Goal: Task Accomplishment & Management: Complete application form

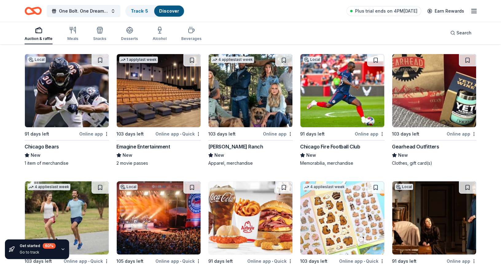
scroll to position [2170, 0]
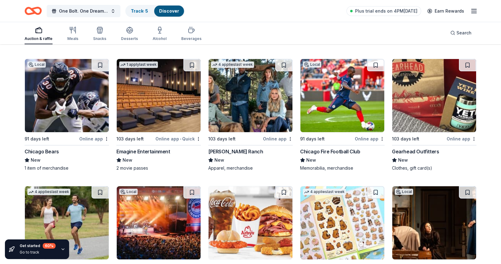
click at [80, 100] on img at bounding box center [67, 95] width 84 height 73
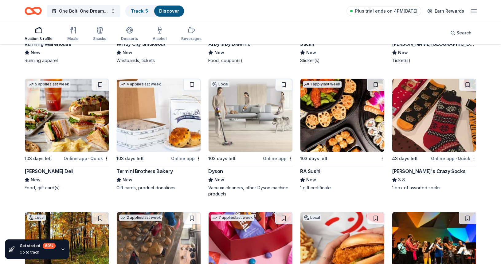
scroll to position [2412, 0]
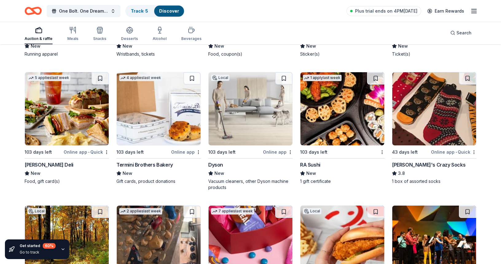
click at [255, 124] on img at bounding box center [251, 108] width 84 height 73
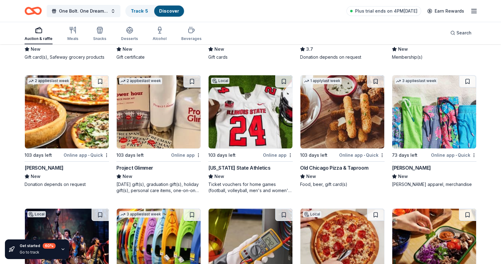
scroll to position [3585, 0]
click at [240, 130] on img at bounding box center [251, 111] width 84 height 73
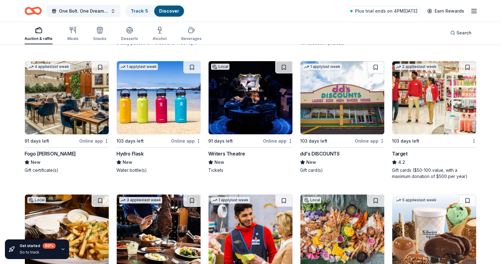
scroll to position [4394, 0]
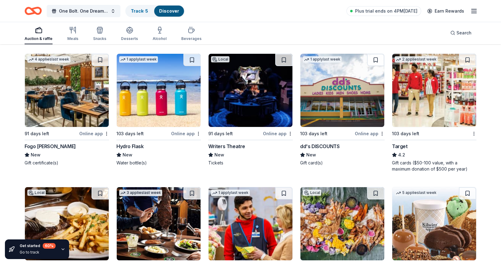
click at [436, 113] on img at bounding box center [435, 90] width 84 height 73
click at [151, 96] on img at bounding box center [159, 90] width 84 height 73
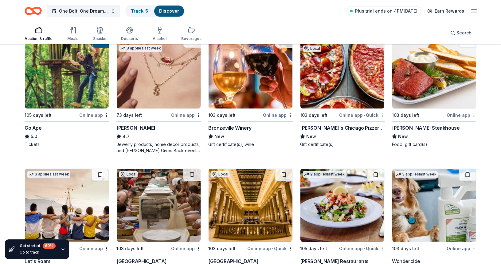
scroll to position [189, 0]
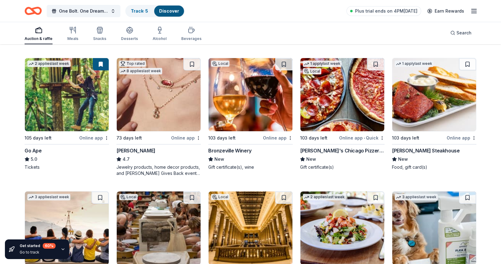
click at [63, 99] on img at bounding box center [67, 94] width 84 height 73
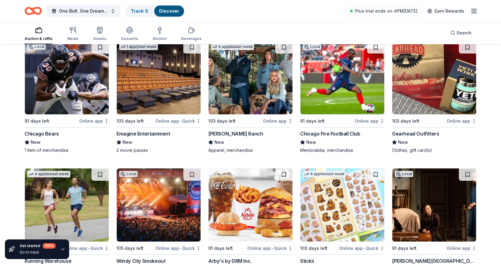
scroll to position [2196, 0]
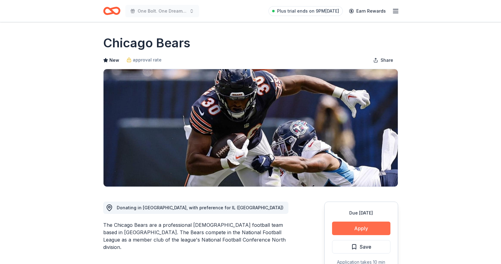
click at [356, 227] on button "Apply" at bounding box center [361, 229] width 58 height 14
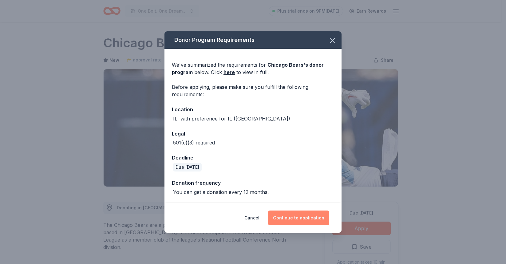
click at [285, 217] on button "Continue to application" at bounding box center [298, 218] width 61 height 15
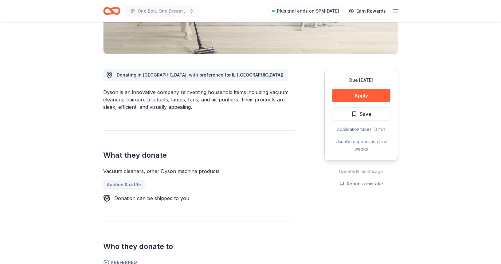
scroll to position [136, 0]
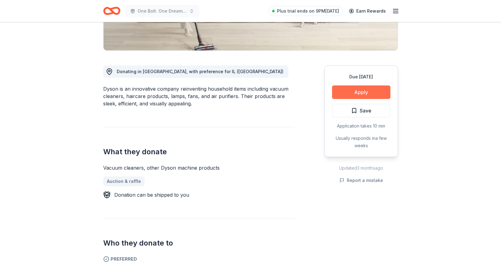
click at [370, 90] on button "Apply" at bounding box center [361, 92] width 58 height 14
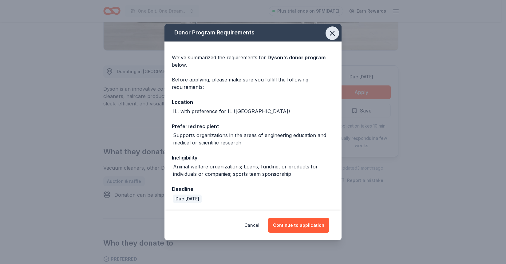
click at [333, 34] on icon "button" at bounding box center [332, 33] width 4 height 4
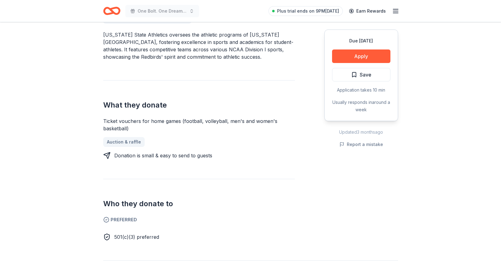
scroll to position [190, 0]
click at [358, 53] on button "Apply" at bounding box center [361, 56] width 58 height 14
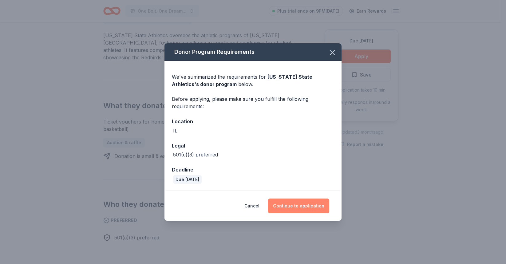
click at [304, 207] on button "Continue to application" at bounding box center [298, 206] width 61 height 15
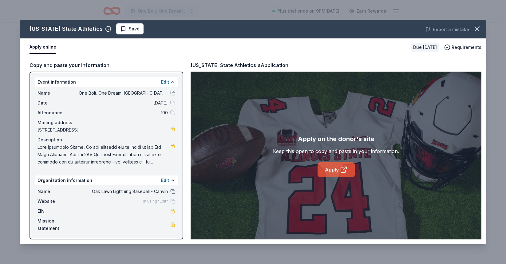
click at [335, 169] on link "Apply" at bounding box center [336, 169] width 37 height 15
click at [475, 29] on icon "button" at bounding box center [477, 29] width 9 height 9
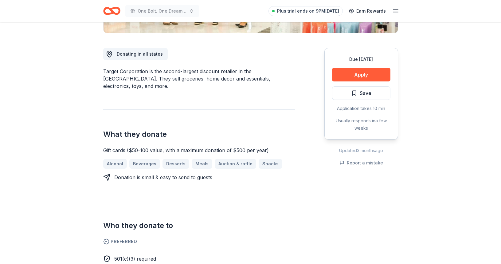
scroll to position [163, 0]
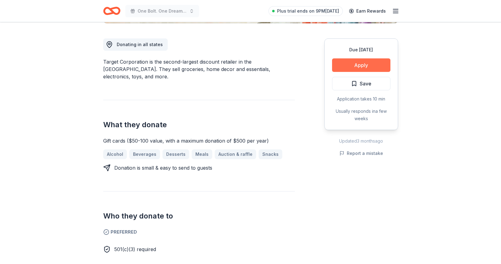
click at [358, 63] on button "Apply" at bounding box center [361, 65] width 58 height 14
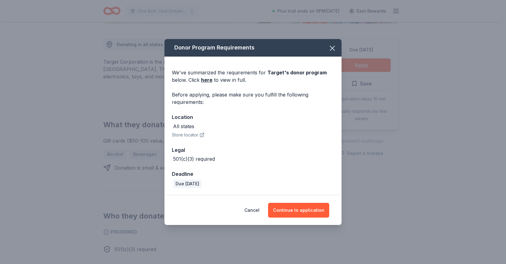
click at [200, 134] on icon "button" at bounding box center [201, 134] width 5 height 5
click at [303, 211] on button "Continue to application" at bounding box center [298, 210] width 61 height 15
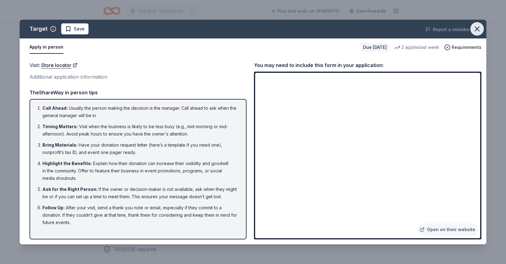
click at [478, 32] on icon "button" at bounding box center [477, 29] width 9 height 9
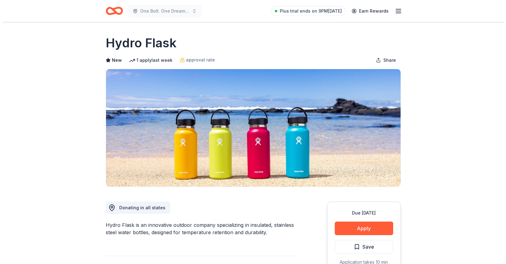
scroll to position [124, 0]
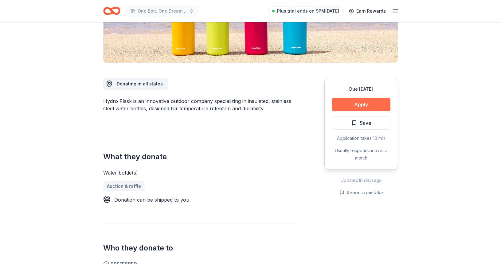
click at [357, 105] on button "Apply" at bounding box center [361, 105] width 58 height 14
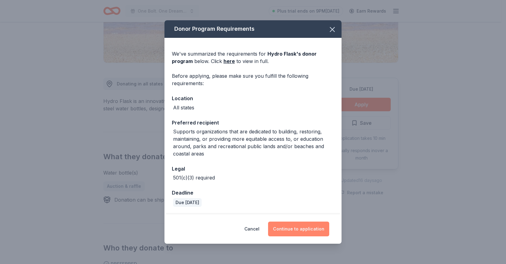
click at [303, 226] on button "Continue to application" at bounding box center [298, 229] width 61 height 15
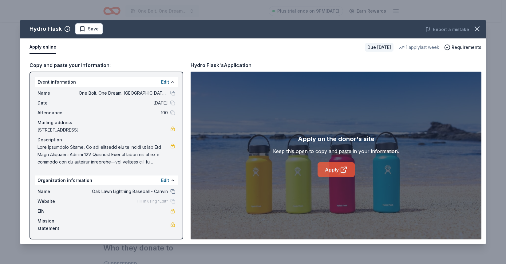
click at [337, 171] on link "Apply" at bounding box center [336, 169] width 37 height 15
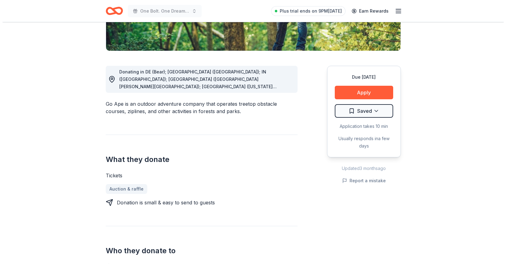
scroll to position [137, 0]
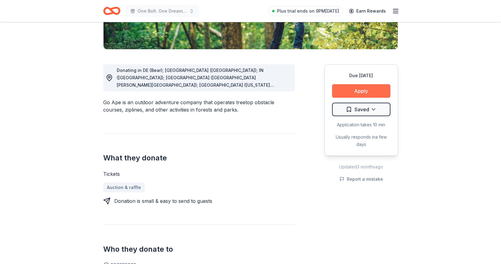
click at [353, 91] on button "Apply" at bounding box center [361, 91] width 58 height 14
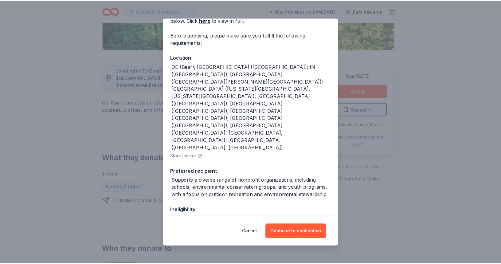
scroll to position [42, 0]
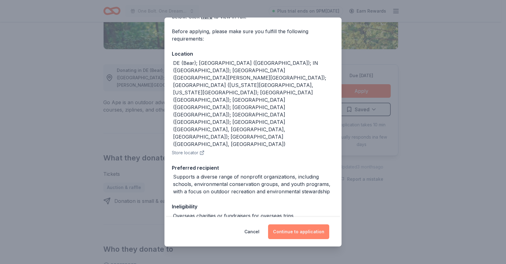
click at [298, 231] on button "Continue to application" at bounding box center [298, 231] width 61 height 15
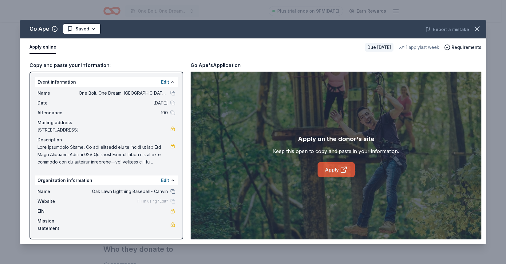
click at [340, 167] on icon at bounding box center [343, 169] width 7 height 7
click at [474, 30] on icon "button" at bounding box center [477, 29] width 9 height 9
